Goal: Transaction & Acquisition: Purchase product/service

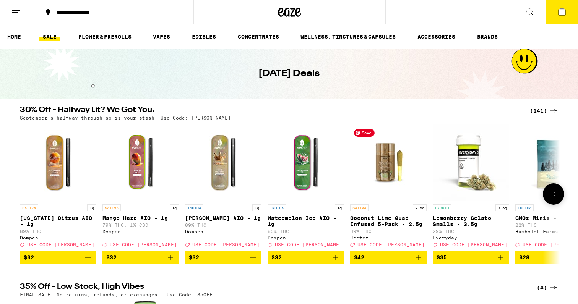
click at [386, 168] on img "Open page for Coconut Lime Quad Infused 5-Pack - 2.5g from Jeeter" at bounding box center [388, 162] width 76 height 76
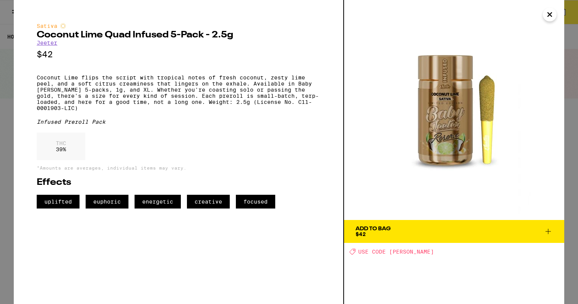
click at [545, 232] on icon at bounding box center [547, 231] width 9 height 9
